Goal: Use online tool/utility

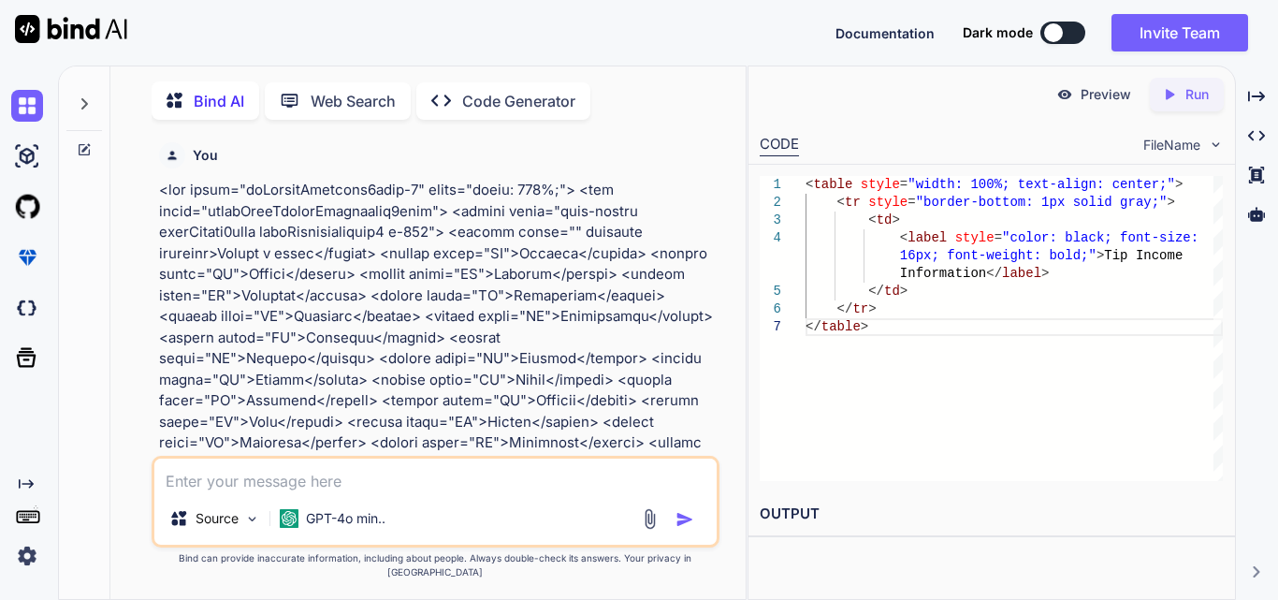
scroll to position [8266, 0]
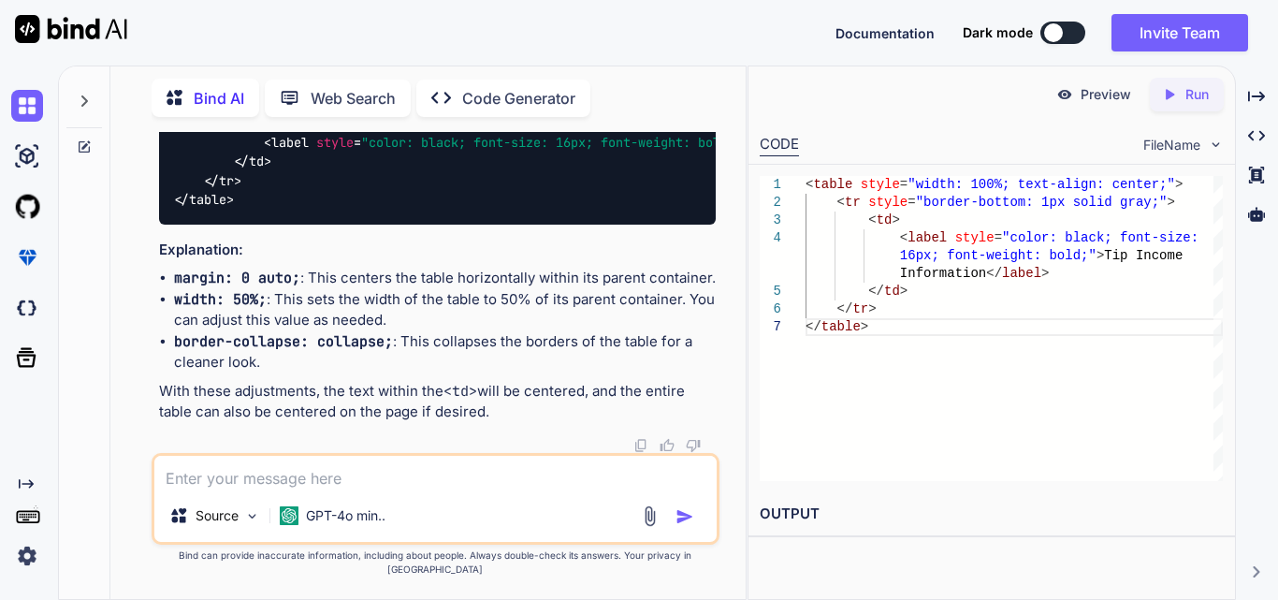
click at [209, 481] on textarea at bounding box center [435, 473] width 562 height 34
paste textarea "<div class="tdCommonPaddingw2form-1" style="width: 100%;"> <div class="inputWit…"
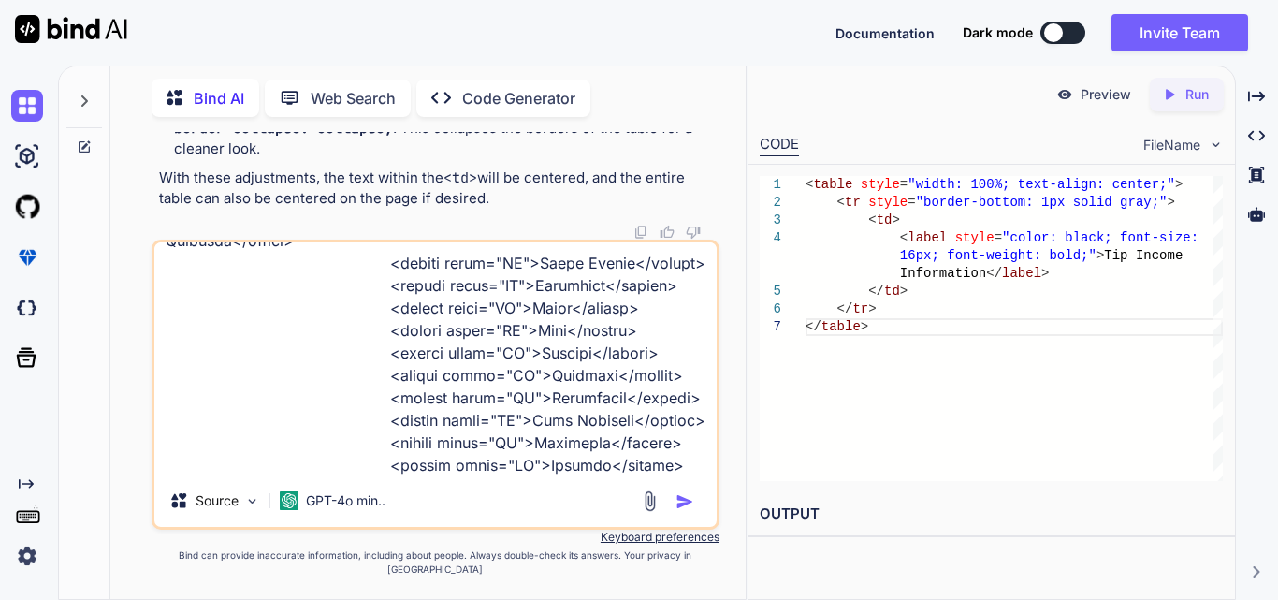
scroll to position [1237, 0]
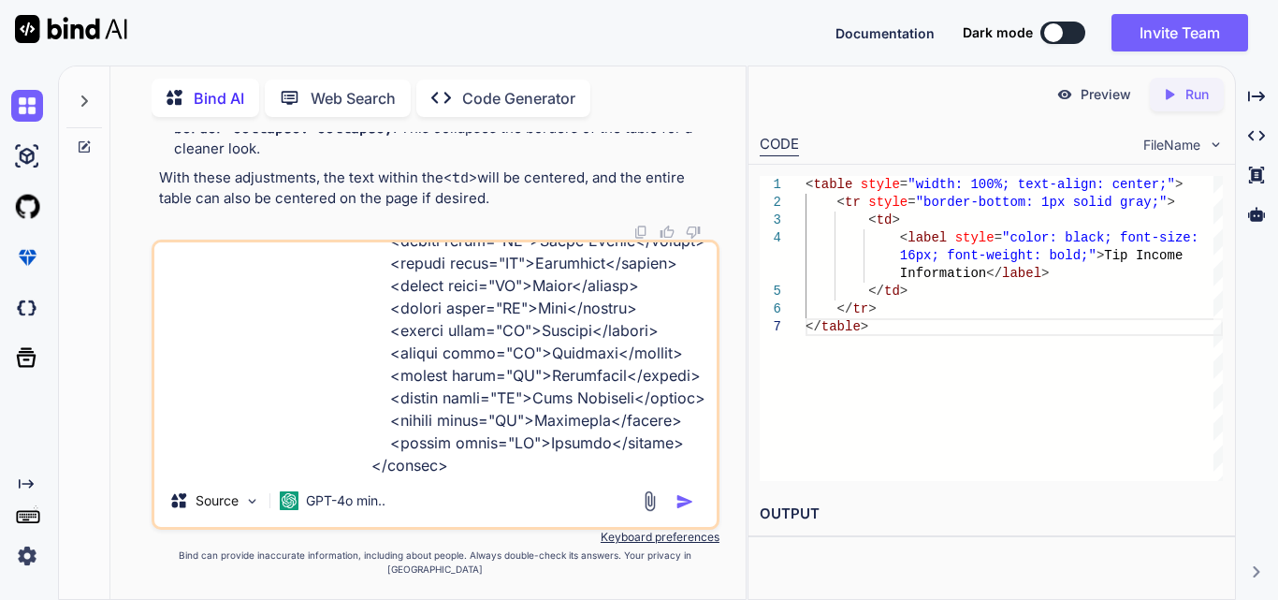
type textarea "<div class="tdCommonPaddingw2form-1" style="width: 100%;"> <div class="inputWit…"
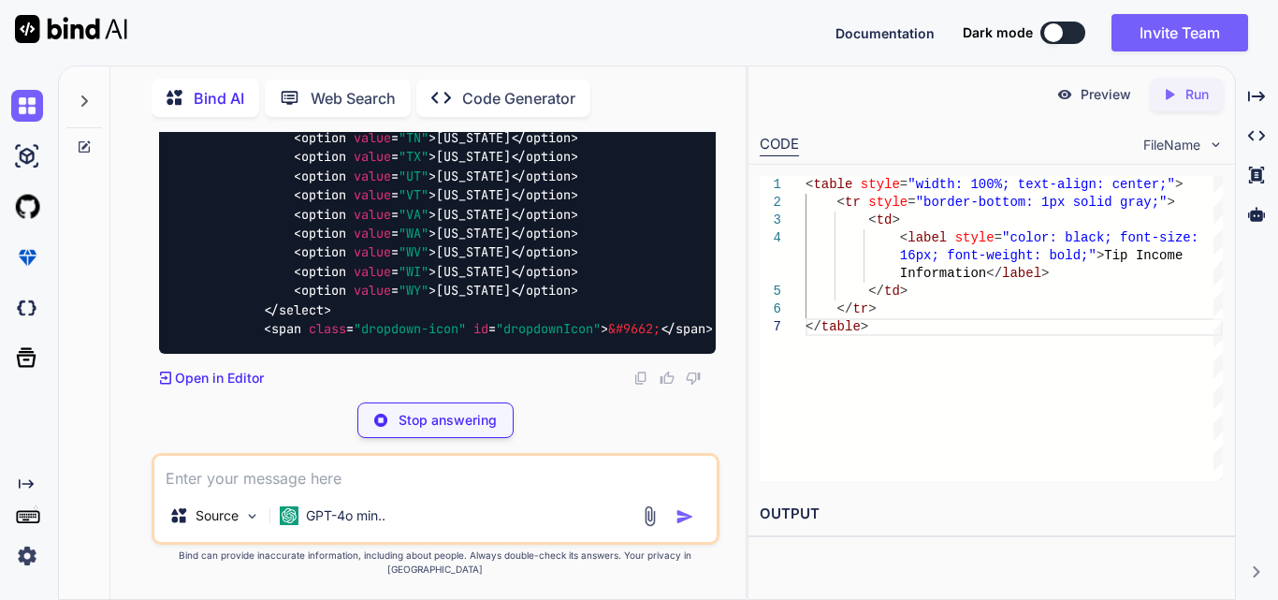
scroll to position [10595, 0]
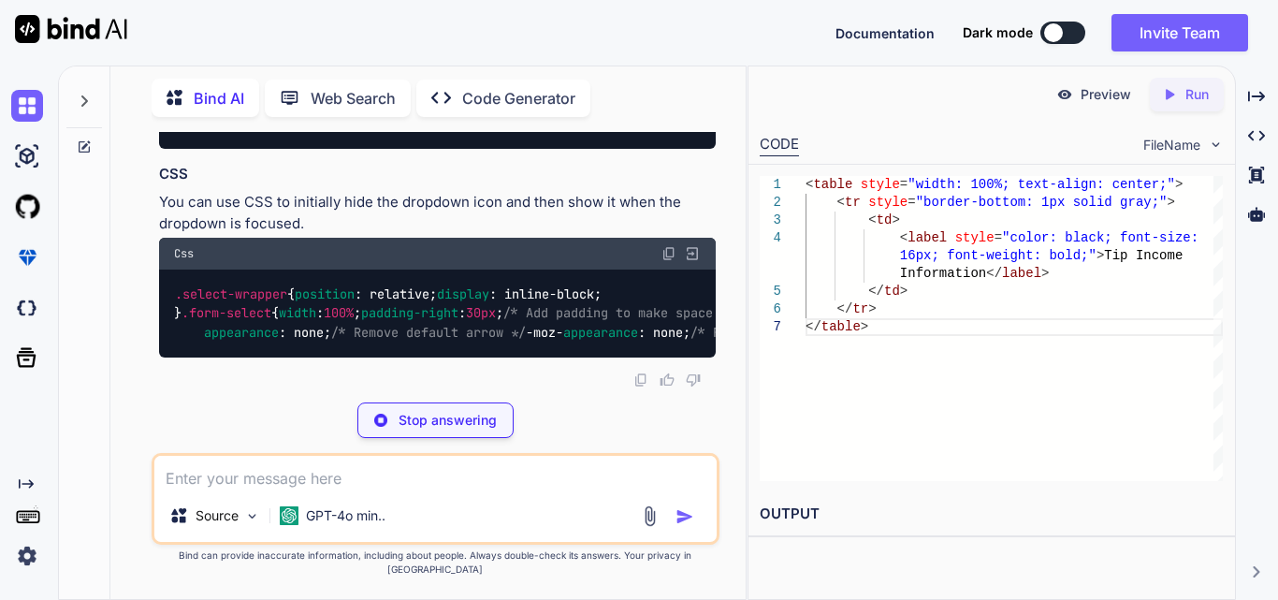
click at [402, 75] on span ""dropdown-icon"" at bounding box center [410, 66] width 112 height 17
click at [404, 75] on span ""dropdown-icon"" at bounding box center [410, 66] width 112 height 17
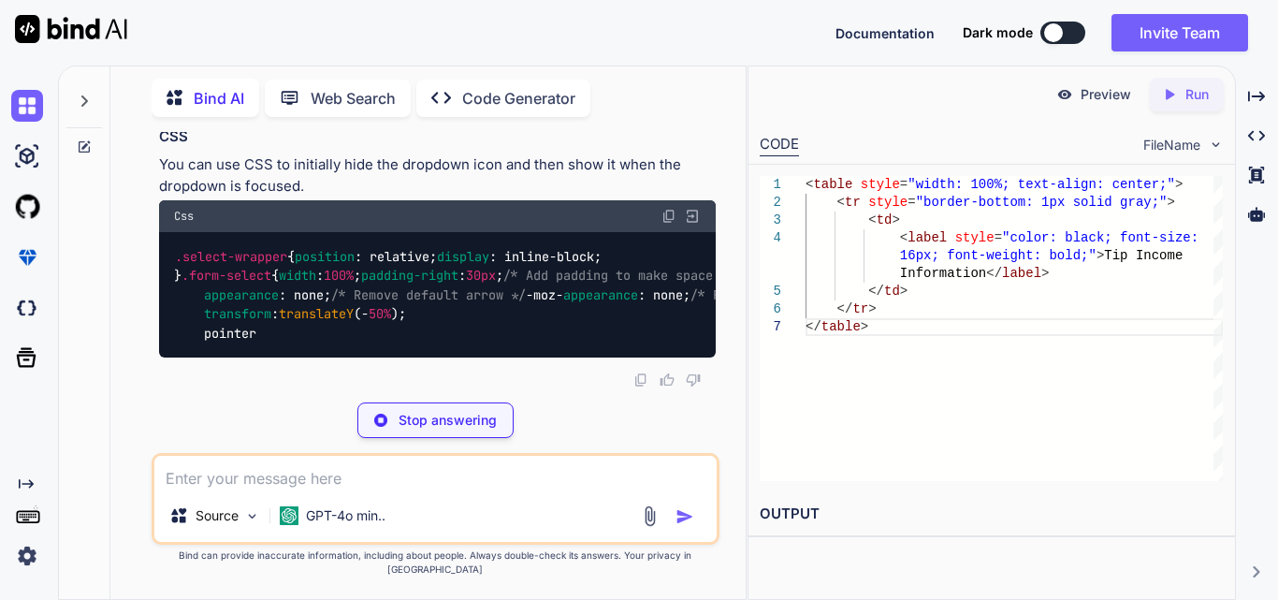
click at [454, 37] on span ""dropdown-icon"" at bounding box center [410, 29] width 112 height 17
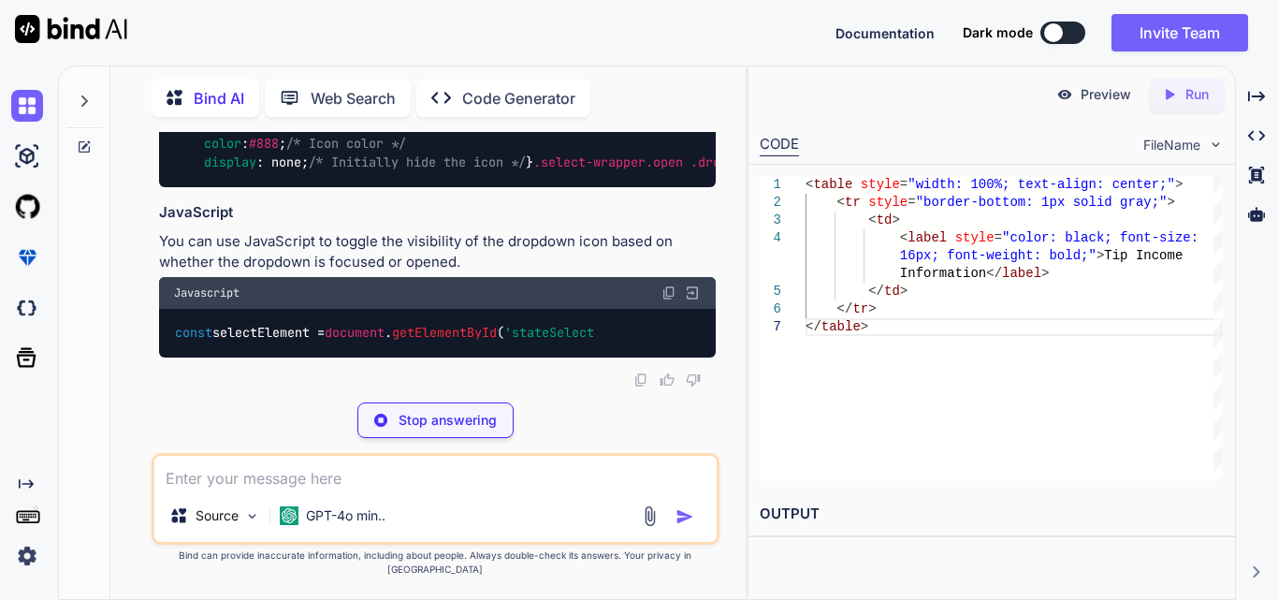
scroll to position [11250, 0]
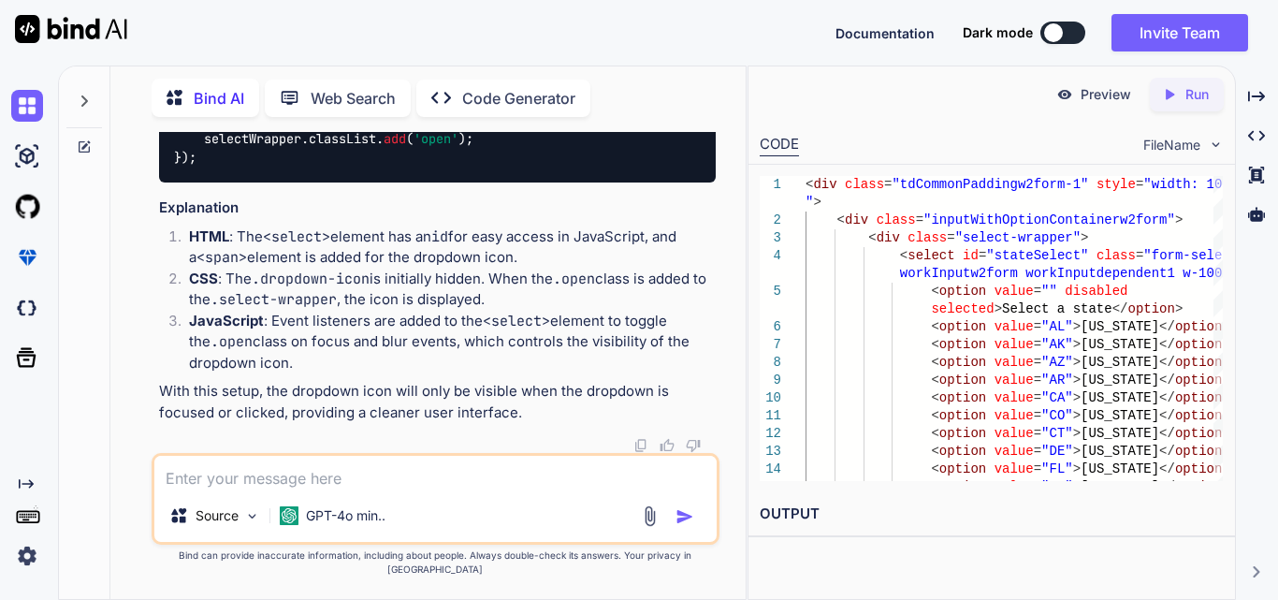
drag, startPoint x: 186, startPoint y: 334, endPoint x: 172, endPoint y: 173, distance: 161.5
copy code ".dropdown-icon { position : absolute; top : 50% ; right : 10px ; /* Adjust as n…"
drag, startPoint x: 261, startPoint y: 232, endPoint x: 673, endPoint y: 236, distance: 411.7
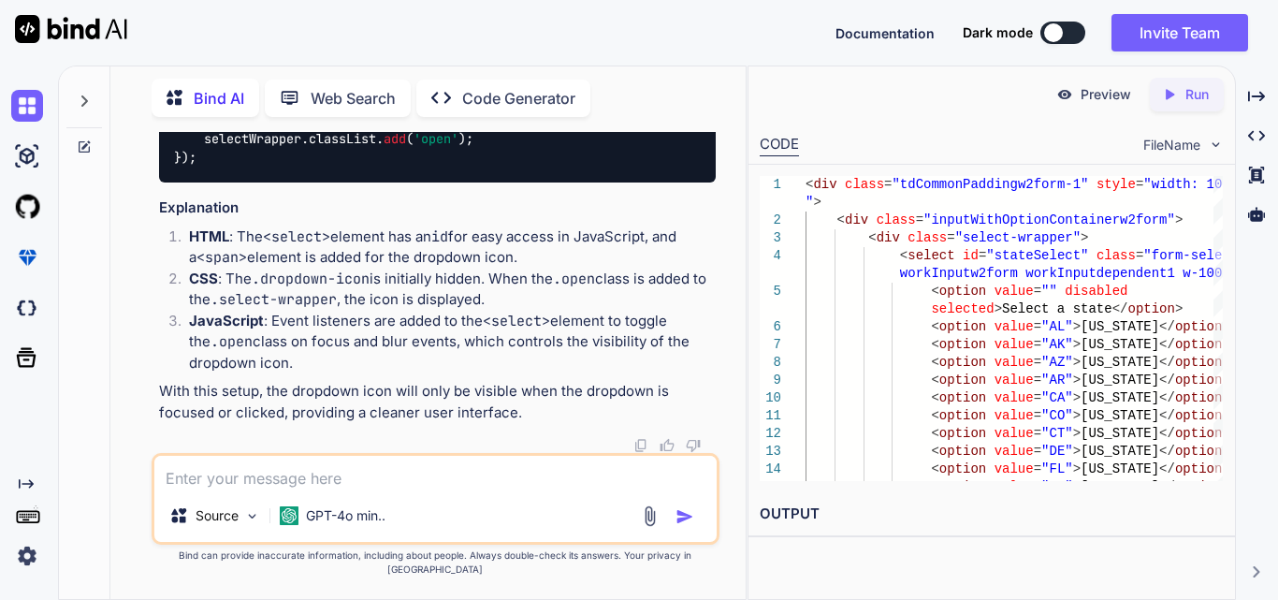
copy code "< span class = "dropdown-icon" id = "dropdownIcon" > &#9662; </ span > <!-- Dro…"
click at [356, 489] on textarea at bounding box center [435, 473] width 562 height 34
paste textarea "<div class="tdCommonPaddingw2form-1" style="width: 100%;"> <div class="inputWit…"
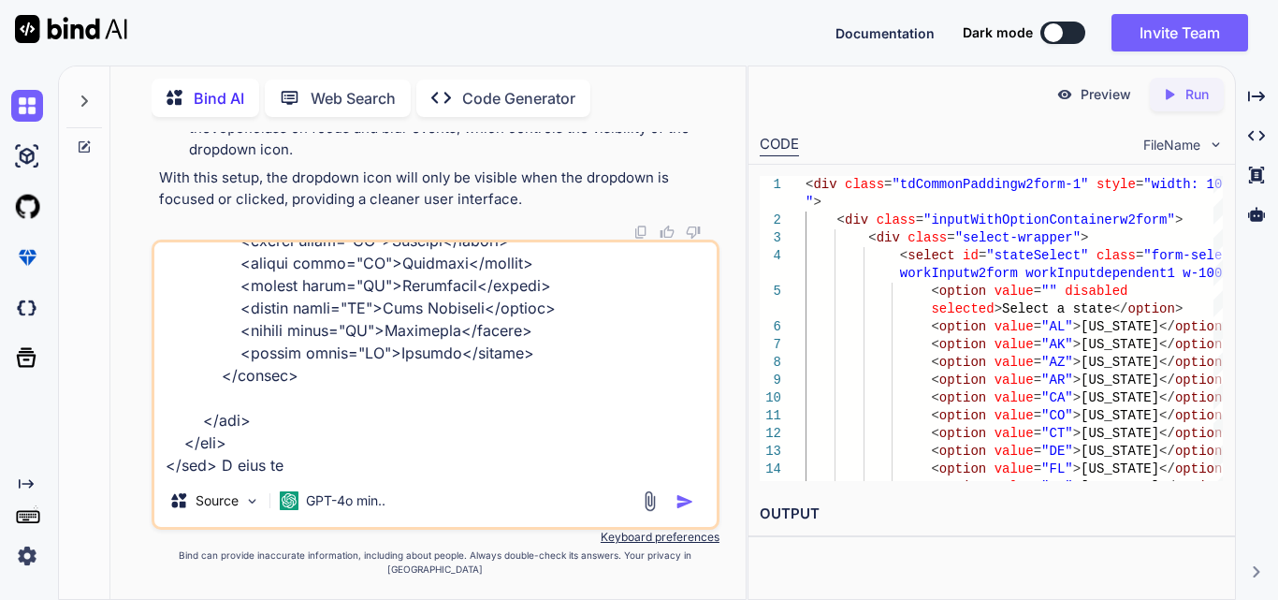
scroll to position [1149, 0]
type textarea "<div class="tdCommonPaddingw2form-1" style="width: 100%;"> <div class="inputWit…"
click at [424, 474] on textarea at bounding box center [435, 358] width 562 height 232
